Goal: Task Accomplishment & Management: Use online tool/utility

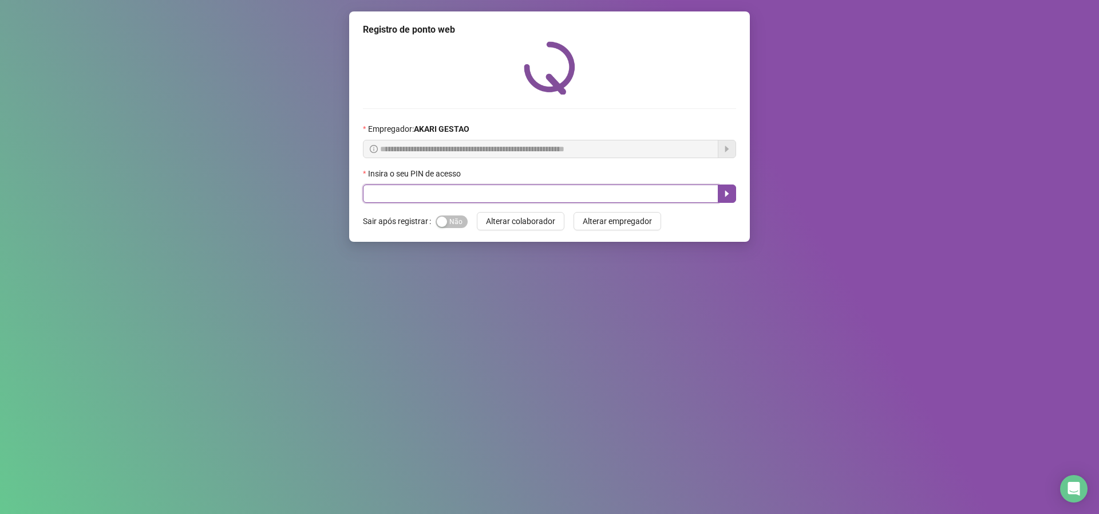
click at [646, 196] on input "text" at bounding box center [541, 193] width 356 height 18
drag, startPoint x: 646, startPoint y: 196, endPoint x: 586, endPoint y: 191, distance: 60.9
click at [586, 191] on input "text" at bounding box center [541, 193] width 356 height 18
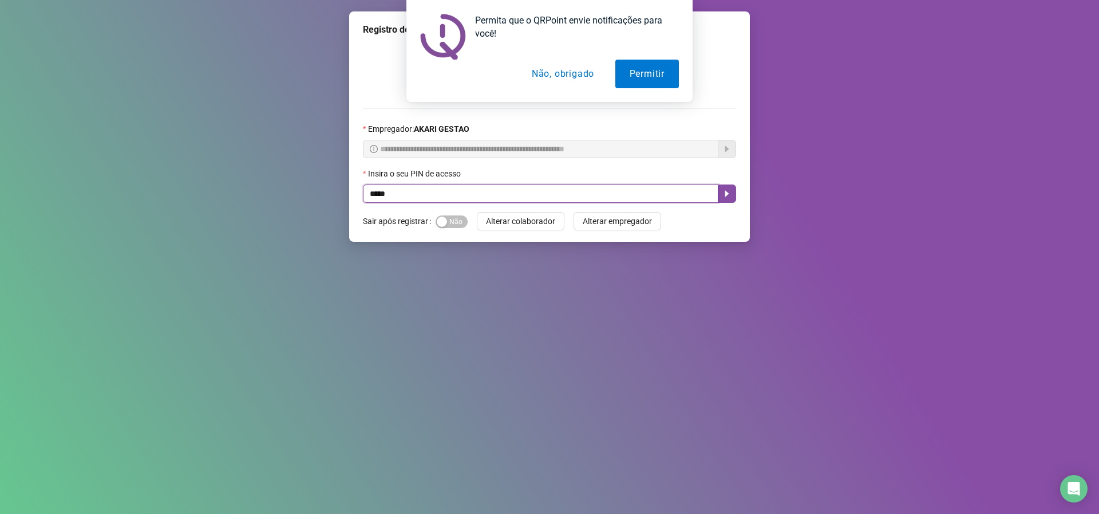
type input "*****"
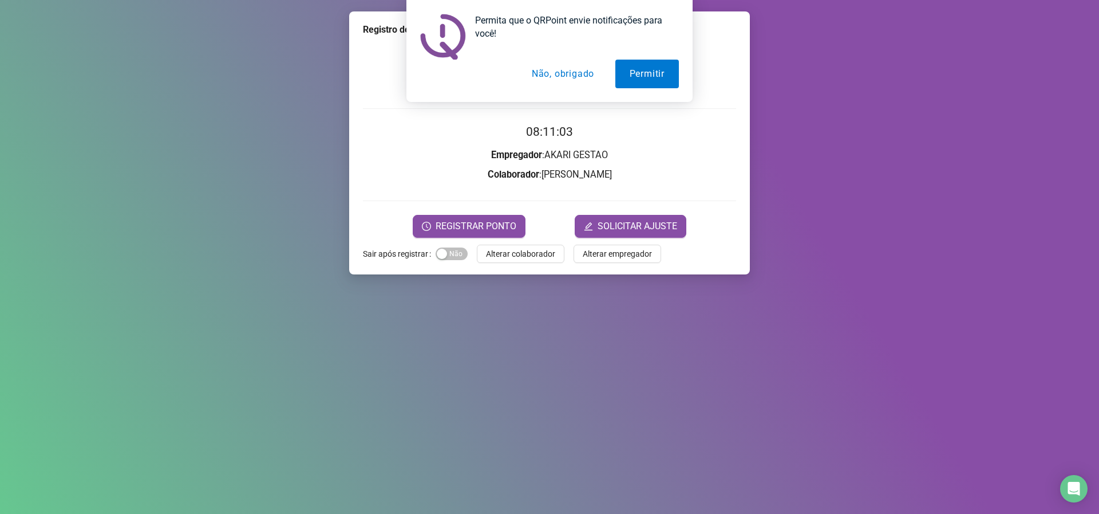
click at [566, 79] on button "Não, obrigado" at bounding box center [563, 74] width 91 height 29
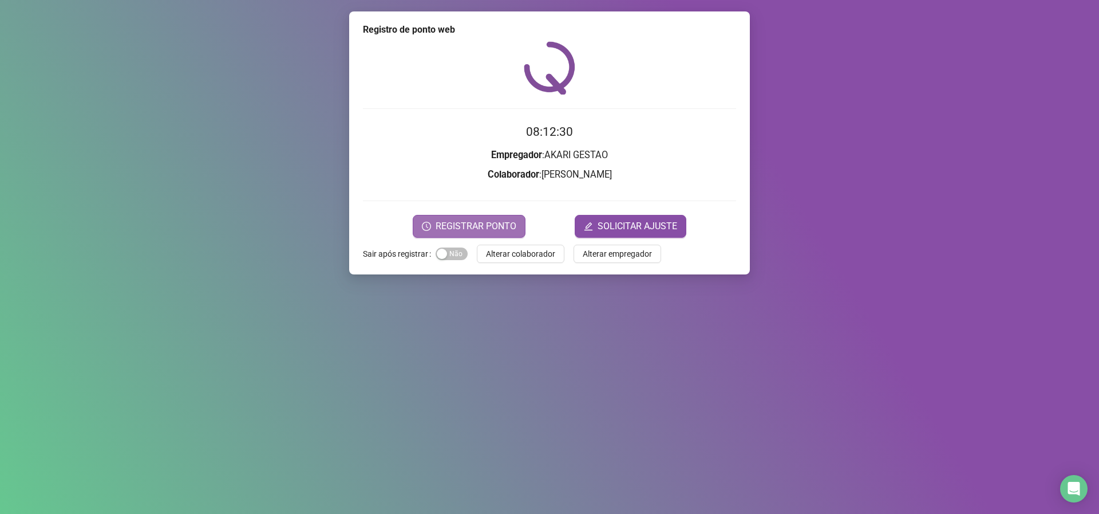
click at [490, 227] on span "REGISTRAR PONTO" at bounding box center [476, 226] width 81 height 14
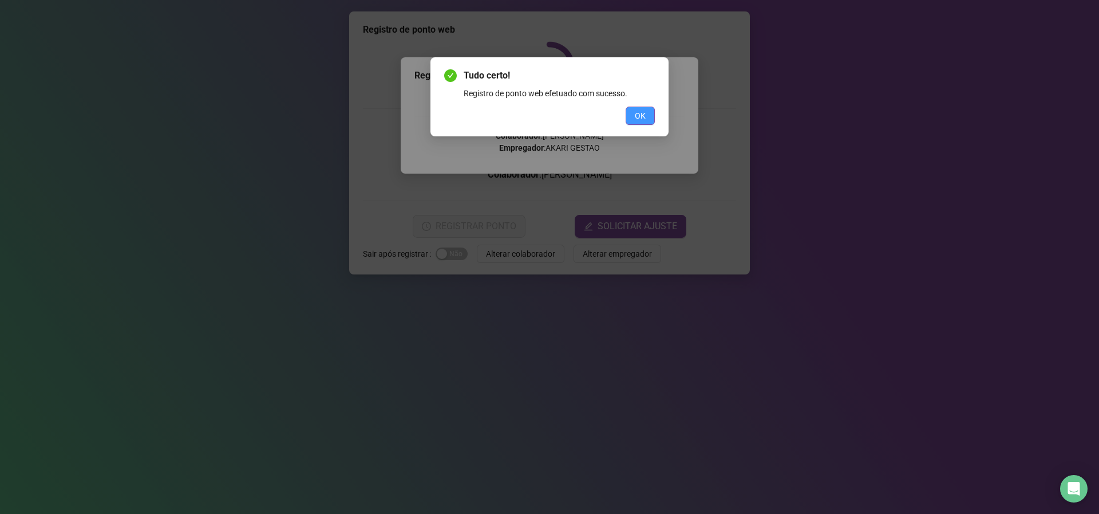
click at [645, 114] on span "OK" at bounding box center [640, 115] width 11 height 13
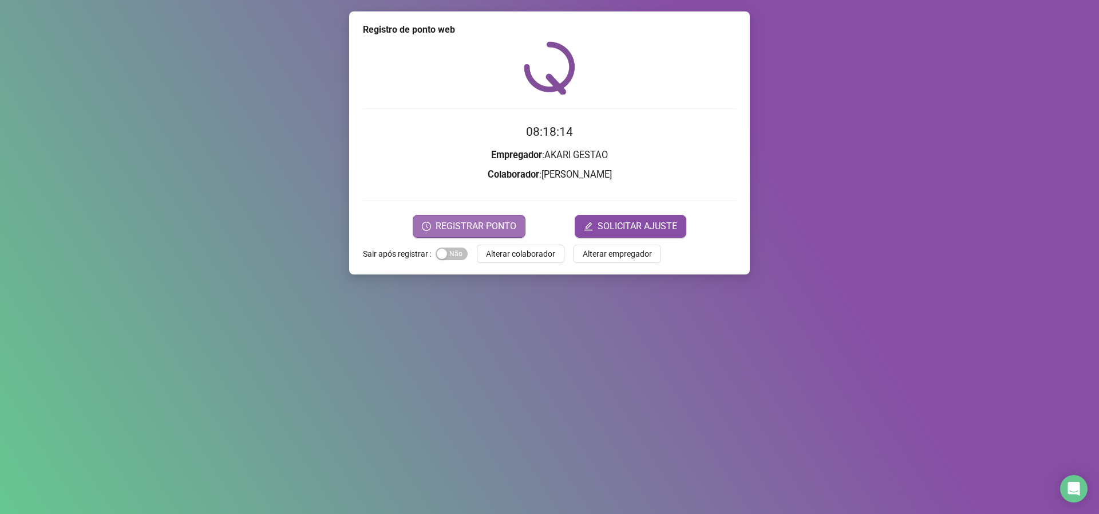
click at [477, 220] on span "REGISTRAR PONTO" at bounding box center [476, 226] width 81 height 14
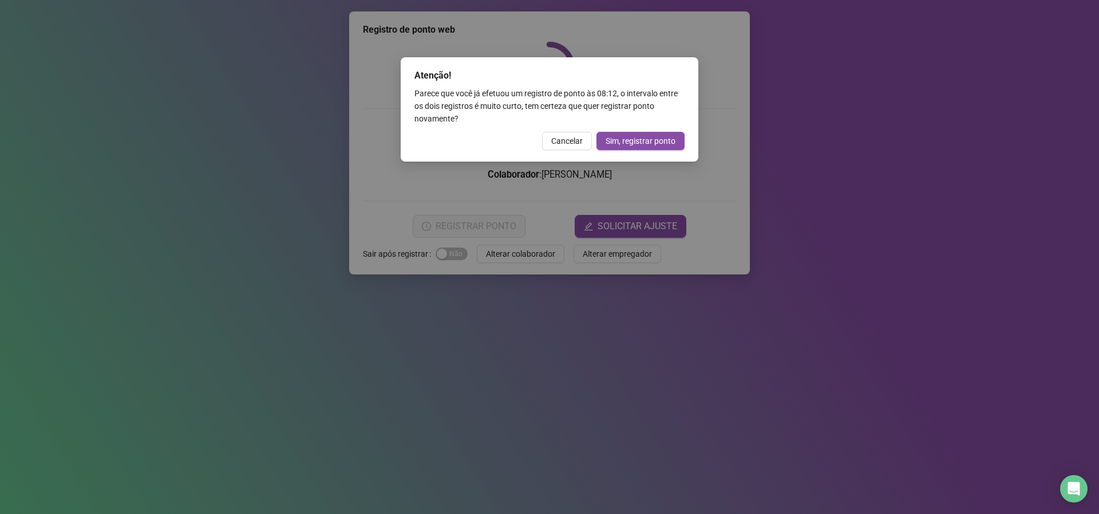
click at [556, 136] on span "Cancelar" at bounding box center [566, 141] width 31 height 13
